Goal: Transaction & Acquisition: Subscribe to service/newsletter

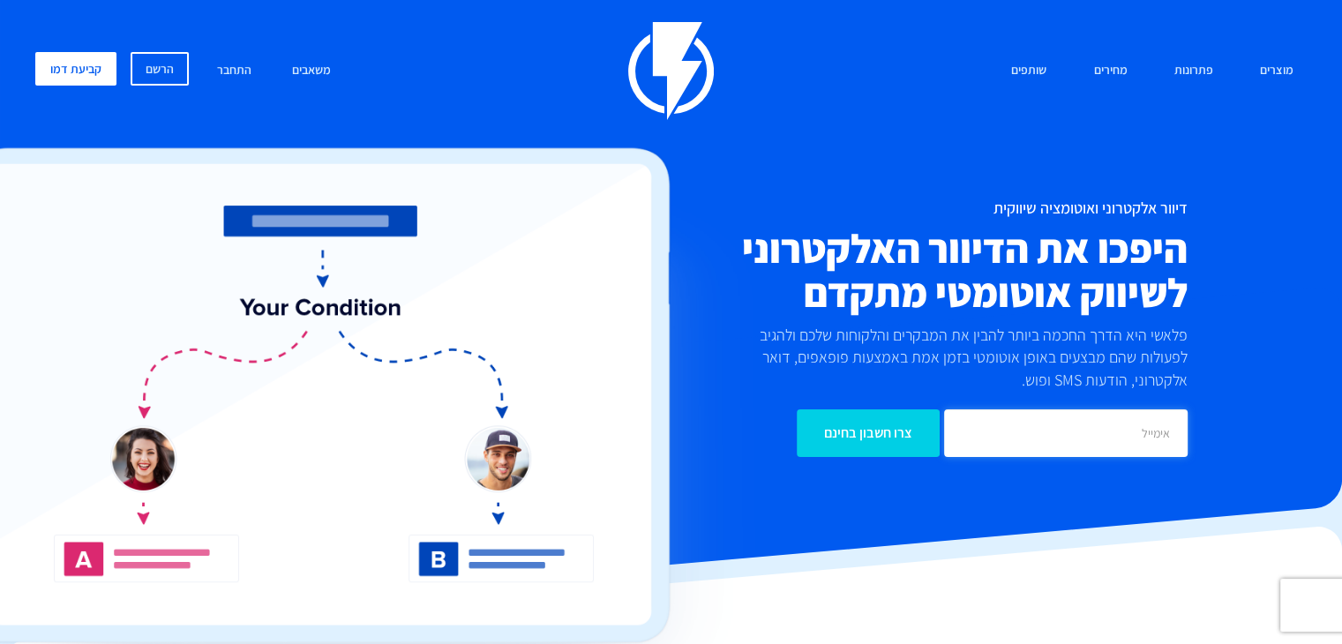
paste input "[EMAIL_ADDRESS][DOMAIN_NAME]"
type input "[EMAIL_ADDRESS][DOMAIN_NAME]"
click at [891, 440] on input "צרו חשבון בחינם" at bounding box center [868, 434] width 143 height 48
click at [1119, 71] on link "מחירים" at bounding box center [1110, 71] width 60 height 38
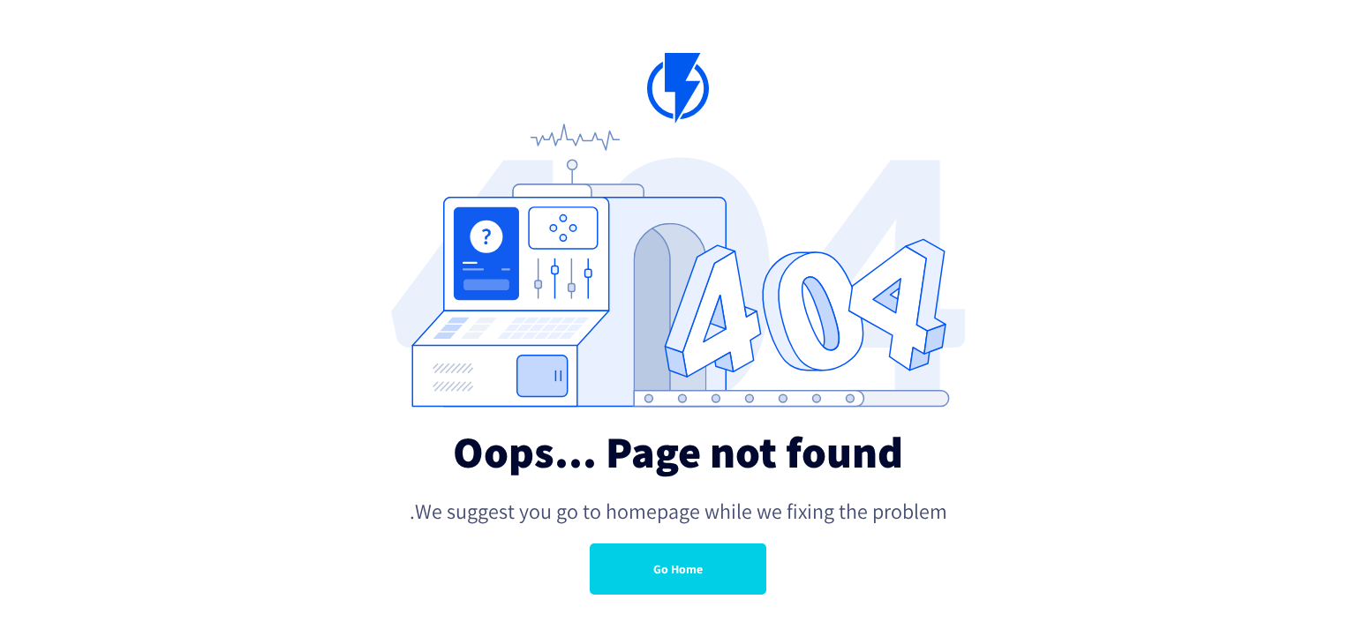
click at [688, 568] on link "Go Home" at bounding box center [678, 569] width 177 height 51
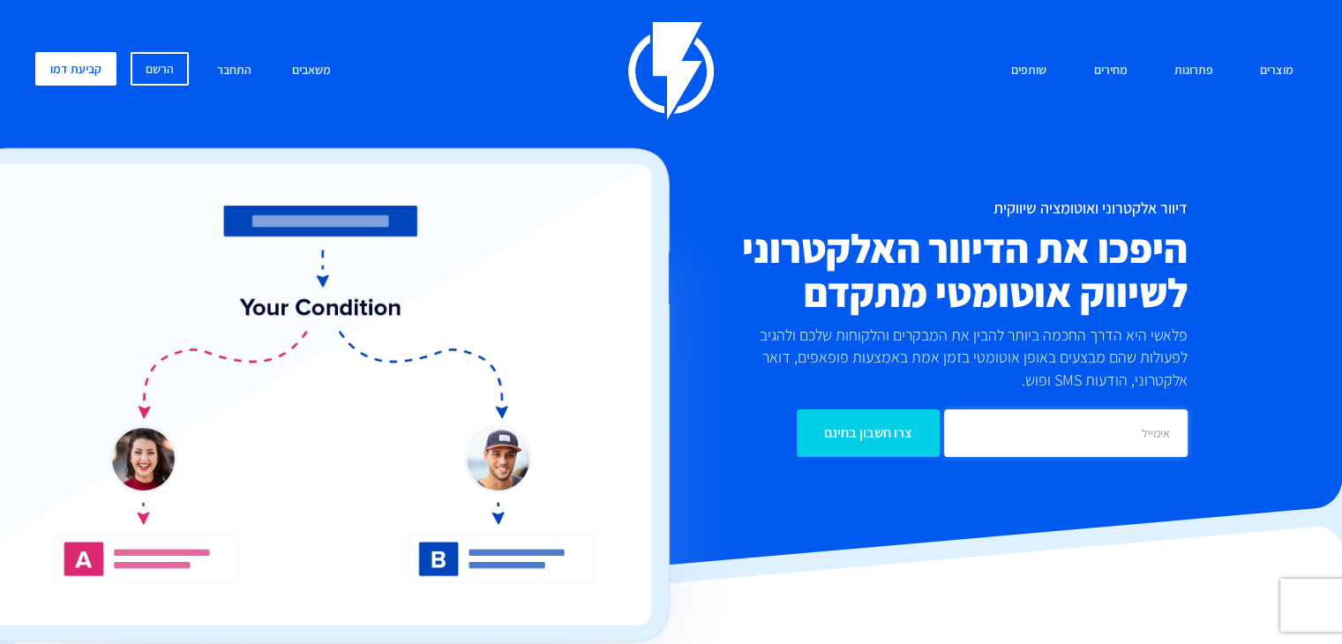
click at [1010, 431] on input "email" at bounding box center [1066, 434] width 244 height 48
click at [1003, 430] on input "[EMAIL_ADDRESS][DOMAIN_NAME]" at bounding box center [1066, 434] width 244 height 48
paste input "dialom.dentalservice"
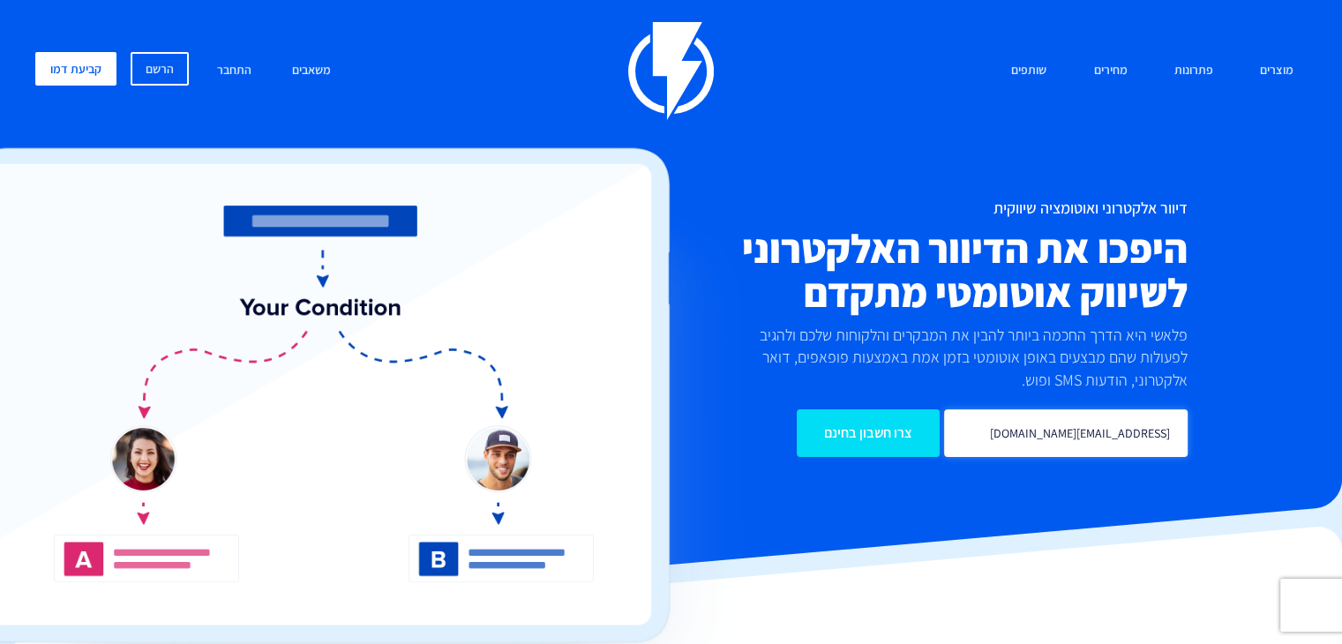
type input "[EMAIL_ADDRESS][DOMAIN_NAME]"
click at [898, 428] on input "צרו חשבון בחינם" at bounding box center [868, 434] width 143 height 48
